Goal: Task Accomplishment & Management: Use online tool/utility

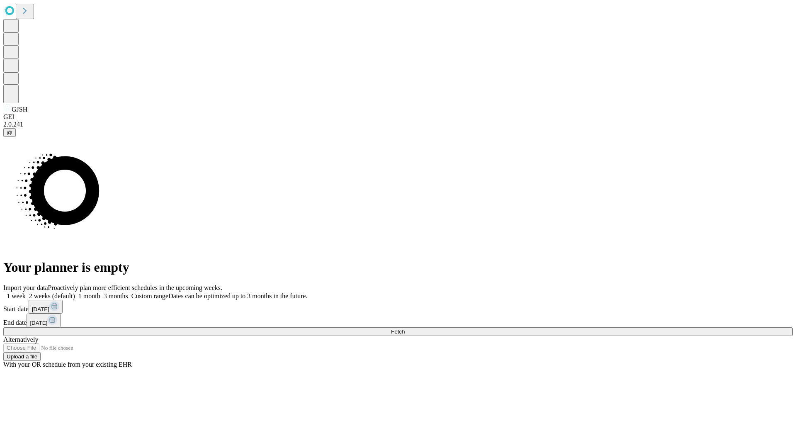
click at [405, 328] on span "Fetch" at bounding box center [398, 331] width 14 height 6
